Goal: Task Accomplishment & Management: Manage account settings

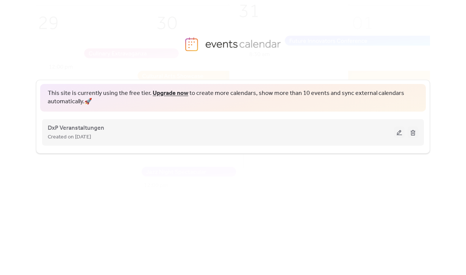
click at [398, 131] on button at bounding box center [399, 132] width 11 height 11
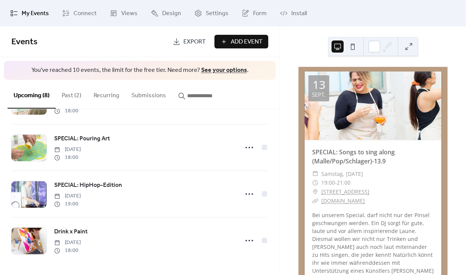
scroll to position [229, 0]
click at [68, 92] on button "Past (2)" at bounding box center [72, 94] width 32 height 28
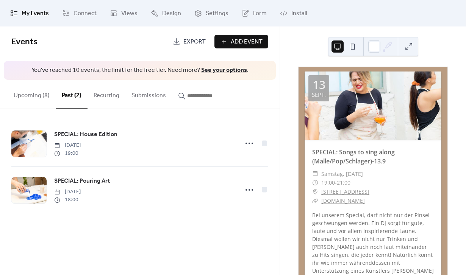
click at [37, 95] on button "Upcoming (8)" at bounding box center [32, 94] width 48 height 28
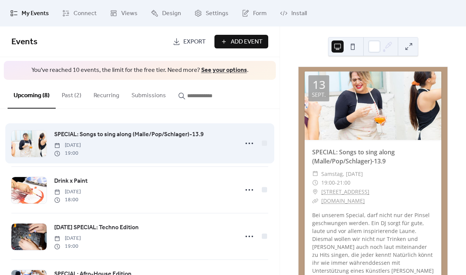
scroll to position [51, 0]
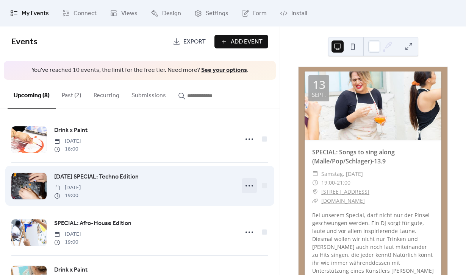
click at [248, 186] on icon at bounding box center [249, 186] width 12 height 12
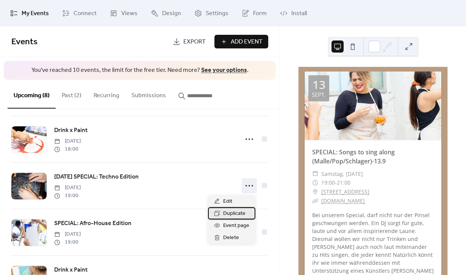
click at [239, 212] on span "Duplicate" at bounding box center [234, 213] width 22 height 9
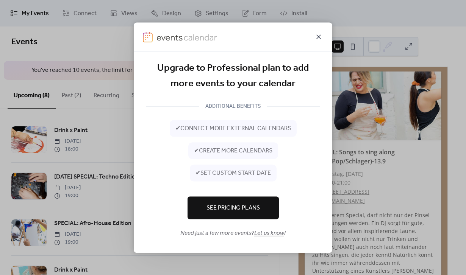
click at [318, 39] on icon at bounding box center [318, 36] width 9 height 9
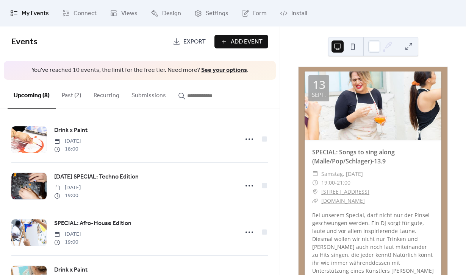
click at [72, 100] on button "Past (2)" at bounding box center [72, 94] width 32 height 28
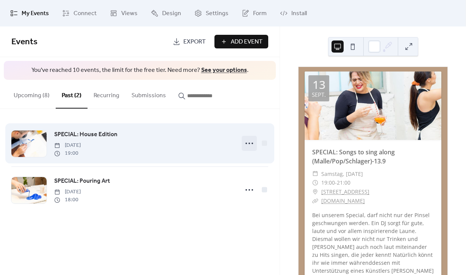
click at [248, 143] on icon at bounding box center [249, 143] width 12 height 12
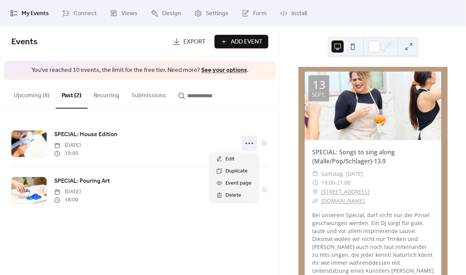
click at [200, 237] on div "Events Export Add Event You've reached 10 events, the limit for the free tier. …" at bounding box center [139, 151] width 279 height 249
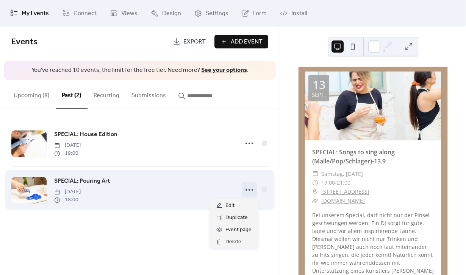
click at [246, 189] on icon at bounding box center [249, 190] width 12 height 12
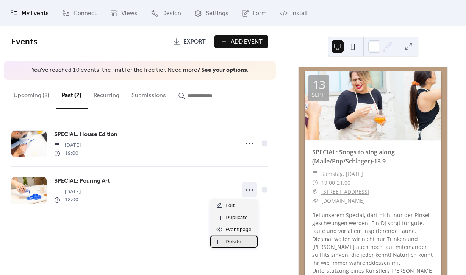
click at [234, 242] on span "Delete" at bounding box center [233, 242] width 16 height 9
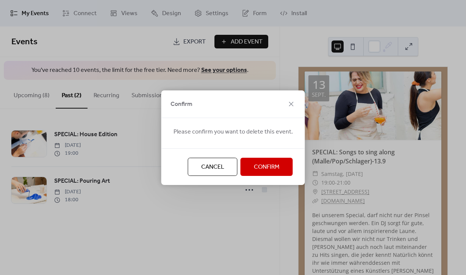
click at [275, 165] on span "Confirm" at bounding box center [267, 167] width 26 height 9
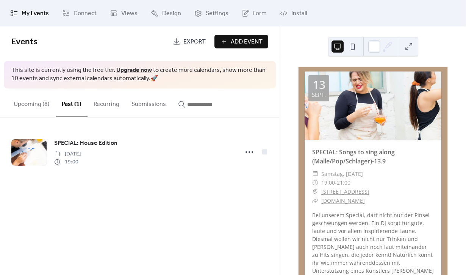
click at [27, 105] on button "Upcoming (8)" at bounding box center [32, 103] width 48 height 28
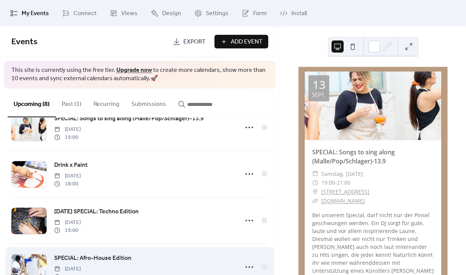
scroll to position [31, 0]
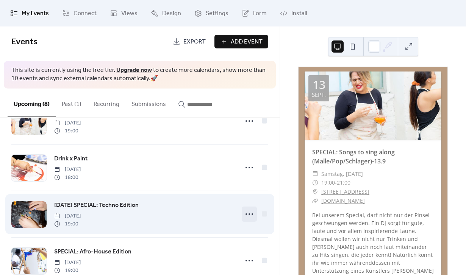
click at [246, 215] on icon at bounding box center [249, 214] width 12 height 12
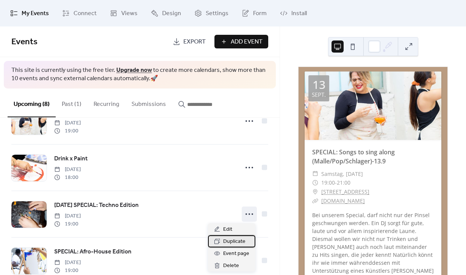
click at [237, 240] on span "Duplicate" at bounding box center [234, 241] width 22 height 9
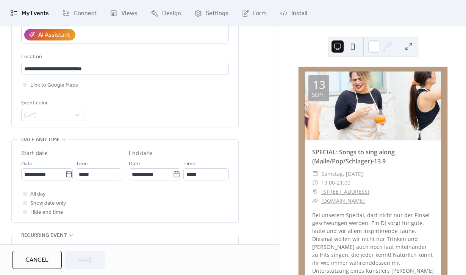
scroll to position [154, 0]
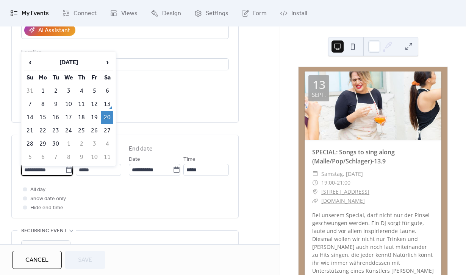
click at [48, 172] on input "**********" at bounding box center [43, 170] width 44 height 12
click at [108, 61] on span "›" at bounding box center [106, 62] width 11 height 15
click at [108, 119] on td "18" at bounding box center [107, 117] width 12 height 12
type input "**********"
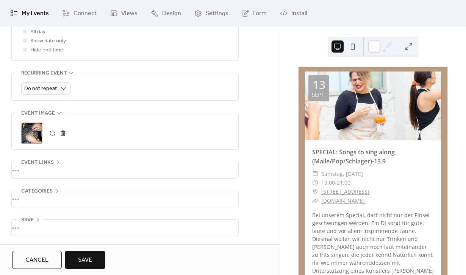
scroll to position [315, 0]
click at [46, 165] on div "•••" at bounding box center [125, 170] width 226 height 16
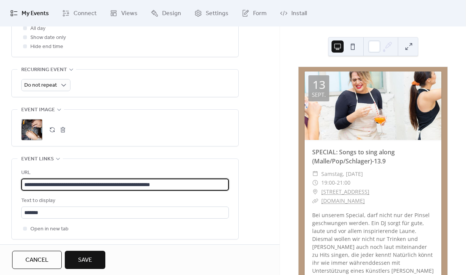
drag, startPoint x: 214, startPoint y: 187, endPoint x: -7, endPoint y: 183, distance: 220.8
click at [0, 183] on html "**********" at bounding box center [233, 137] width 466 height 275
paste input "text"
type input "**********"
click at [53, 129] on button "button" at bounding box center [52, 130] width 11 height 11
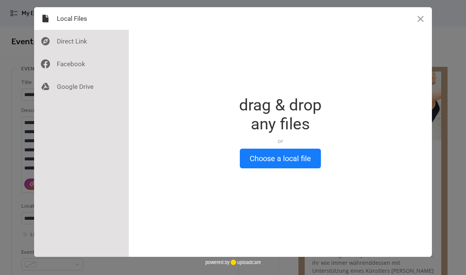
scroll to position [0, 0]
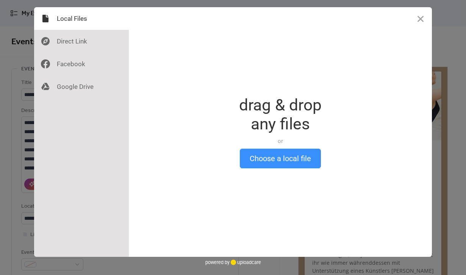
click at [259, 165] on button "Choose a local file" at bounding box center [280, 159] width 81 height 20
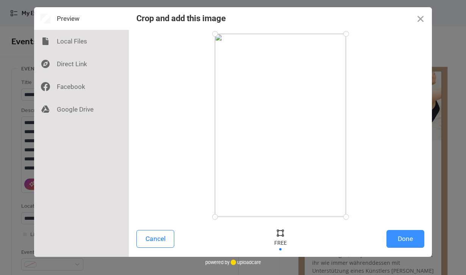
click at [402, 236] on button "Done" at bounding box center [405, 239] width 38 height 18
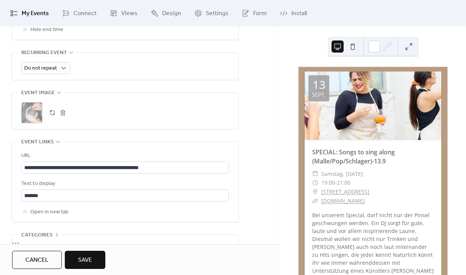
scroll to position [333, 0]
click at [89, 261] on span "Save" at bounding box center [85, 260] width 14 height 9
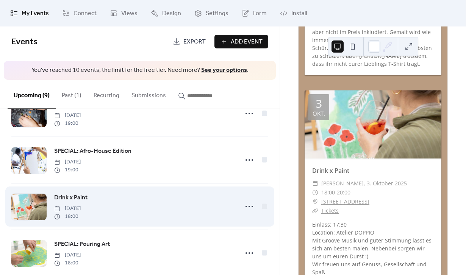
scroll to position [105, 0]
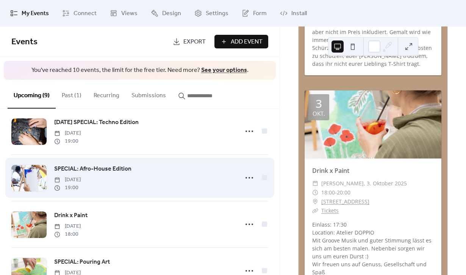
click at [123, 173] on span "SPECIAL: Afro-House Edition" at bounding box center [92, 169] width 77 height 9
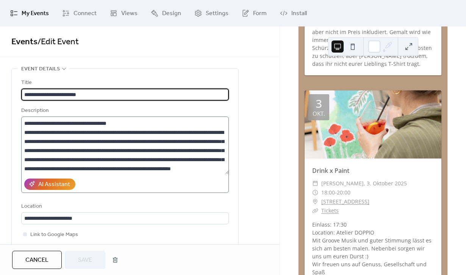
scroll to position [9, 0]
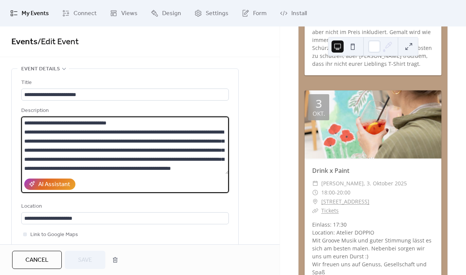
drag, startPoint x: 141, startPoint y: 121, endPoint x: 48, endPoint y: 122, distance: 93.5
click at [48, 122] on textarea "**********" at bounding box center [124, 146] width 207 height 58
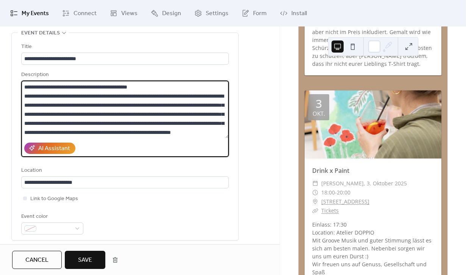
scroll to position [90, 0]
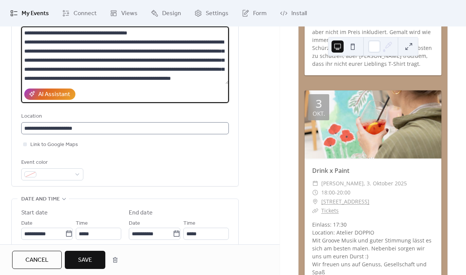
type textarea "**********"
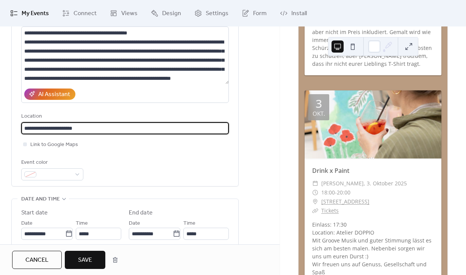
click at [95, 131] on input "**********" at bounding box center [124, 128] width 207 height 12
drag, startPoint x: 99, startPoint y: 129, endPoint x: -17, endPoint y: 129, distance: 116.2
click at [0, 129] on html "**********" at bounding box center [233, 137] width 466 height 275
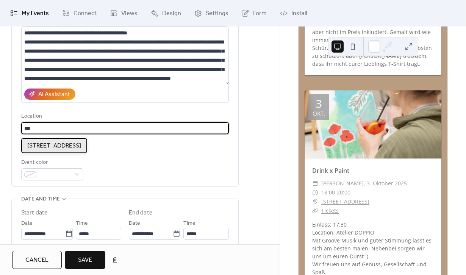
click at [44, 151] on div "[STREET_ADDRESS]" at bounding box center [54, 145] width 66 height 15
type input "**********"
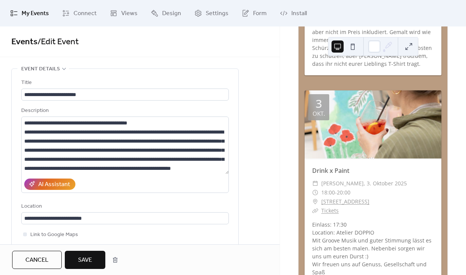
scroll to position [0, 0]
click at [91, 262] on span "Save" at bounding box center [85, 260] width 14 height 9
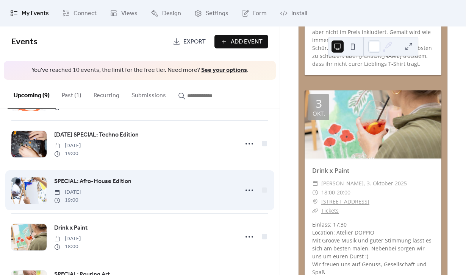
scroll to position [94, 0]
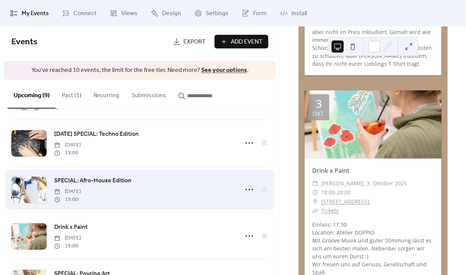
click at [81, 189] on span "[DATE]" at bounding box center [67, 192] width 27 height 8
click at [99, 184] on span "SPECIAL: Afro-House Edition" at bounding box center [92, 180] width 77 height 9
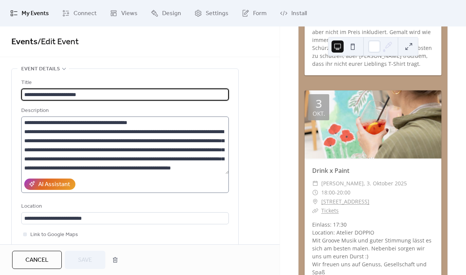
scroll to position [18, 0]
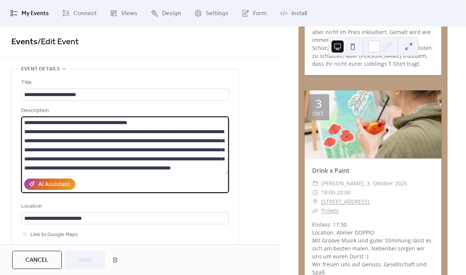
drag, startPoint x: 72, startPoint y: 141, endPoint x: 116, endPoint y: 143, distance: 44.7
click at [116, 143] on textarea "**********" at bounding box center [124, 146] width 207 height 58
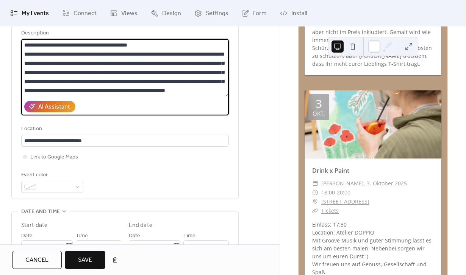
scroll to position [116, 0]
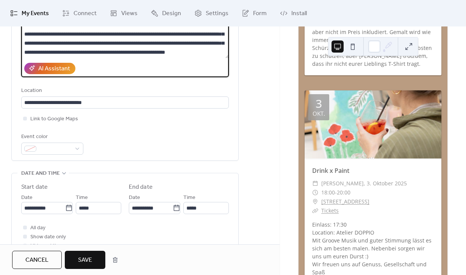
type textarea "**********"
click at [93, 260] on button "Save" at bounding box center [85, 260] width 41 height 18
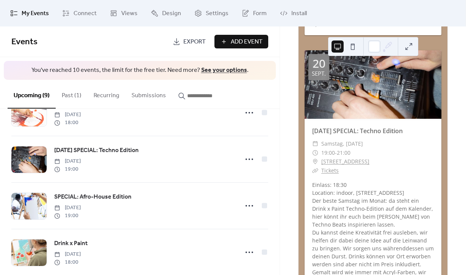
scroll to position [210, 0]
